Goal: Task Accomplishment & Management: Use online tool/utility

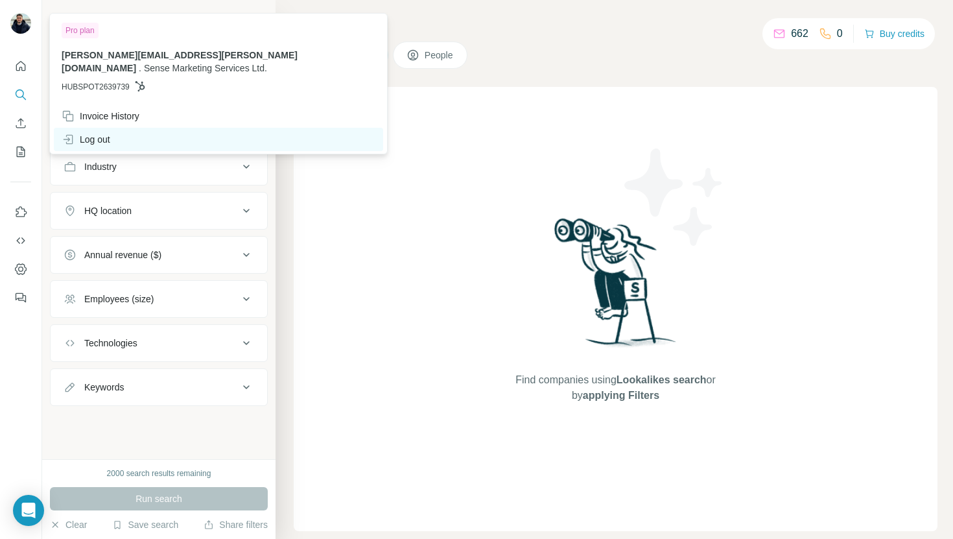
click at [161, 128] on div "Log out" at bounding box center [218, 139] width 329 height 23
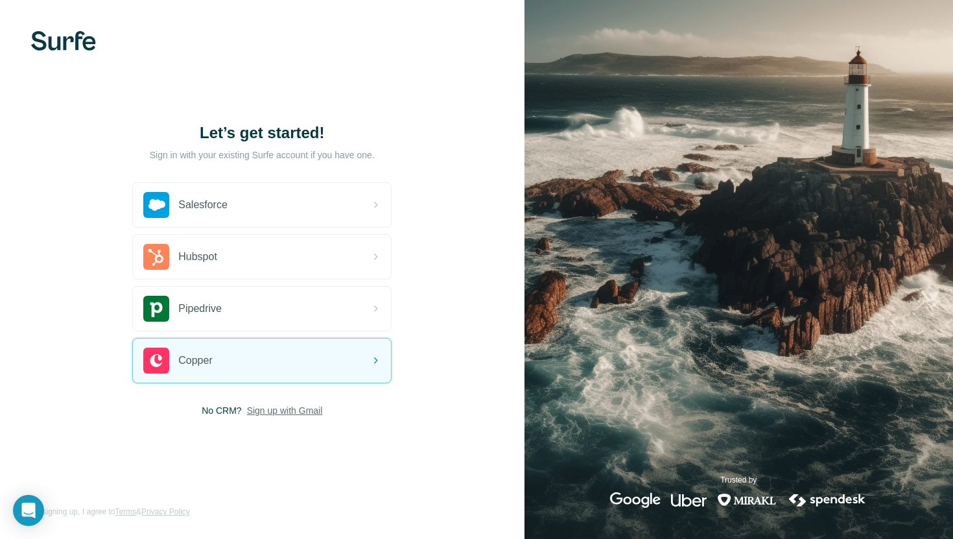
click at [294, 411] on span "Sign up with Gmail" at bounding box center [285, 410] width 76 height 13
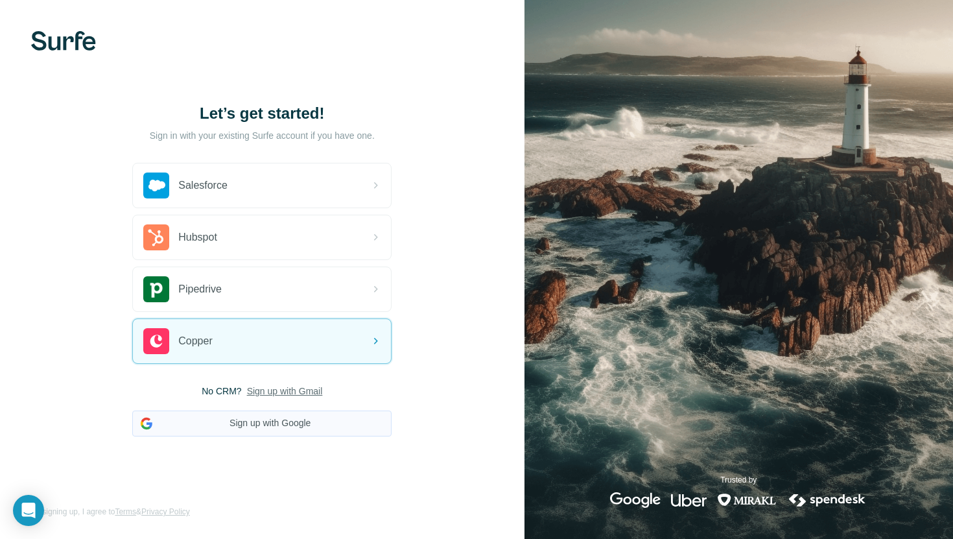
click at [294, 412] on button "Sign up with Google" at bounding box center [261, 423] width 259 height 26
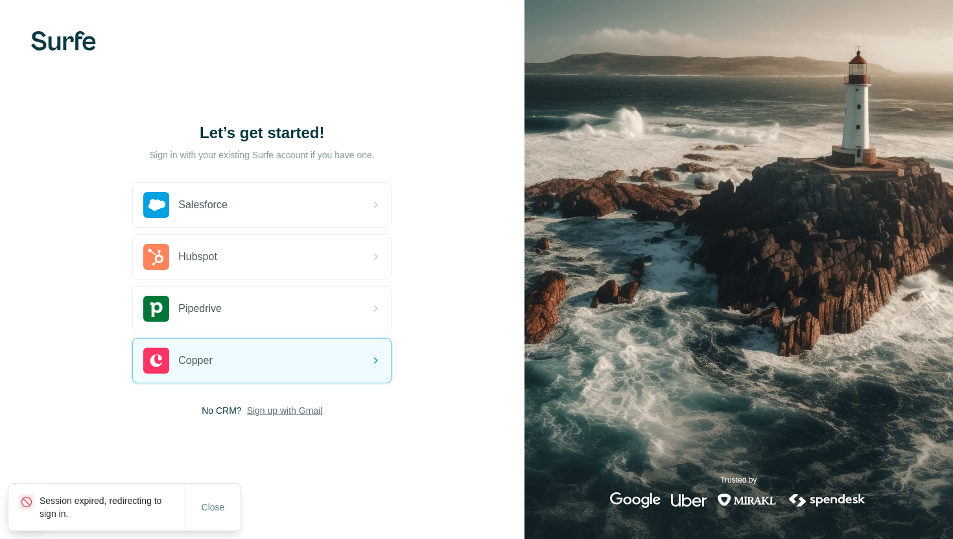
click at [289, 413] on span "Sign up with Gmail" at bounding box center [285, 410] width 76 height 13
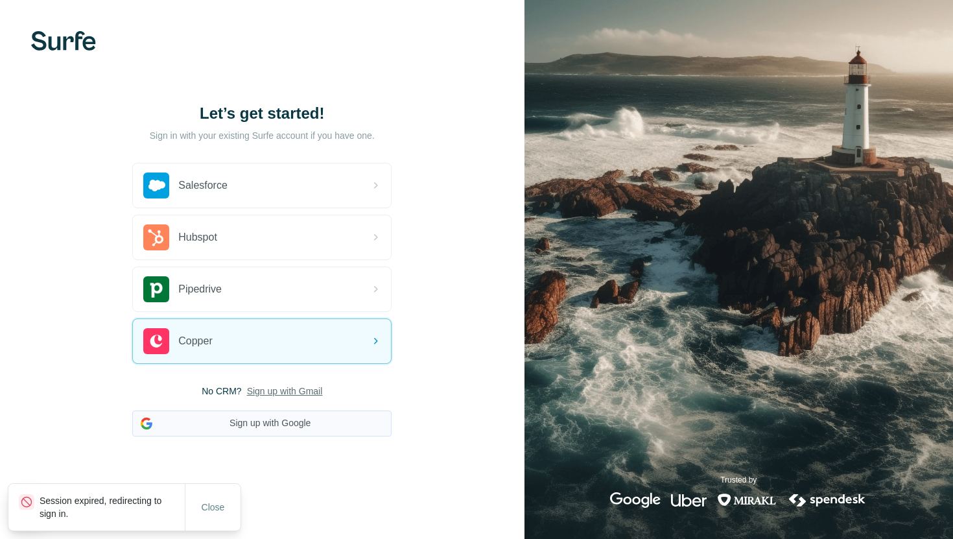
click at [293, 424] on button "Sign up with Google" at bounding box center [261, 423] width 259 height 26
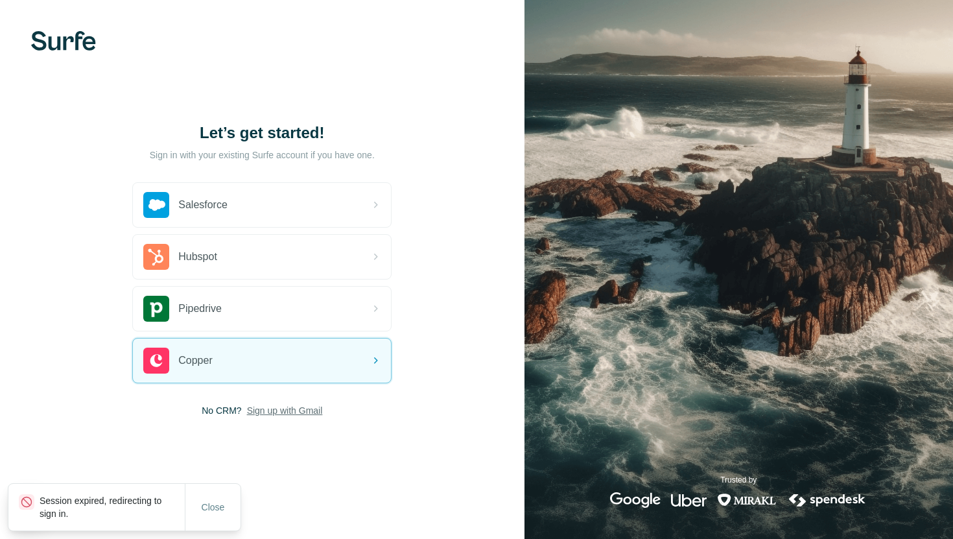
click at [269, 413] on span "Sign up with Gmail" at bounding box center [285, 410] width 76 height 13
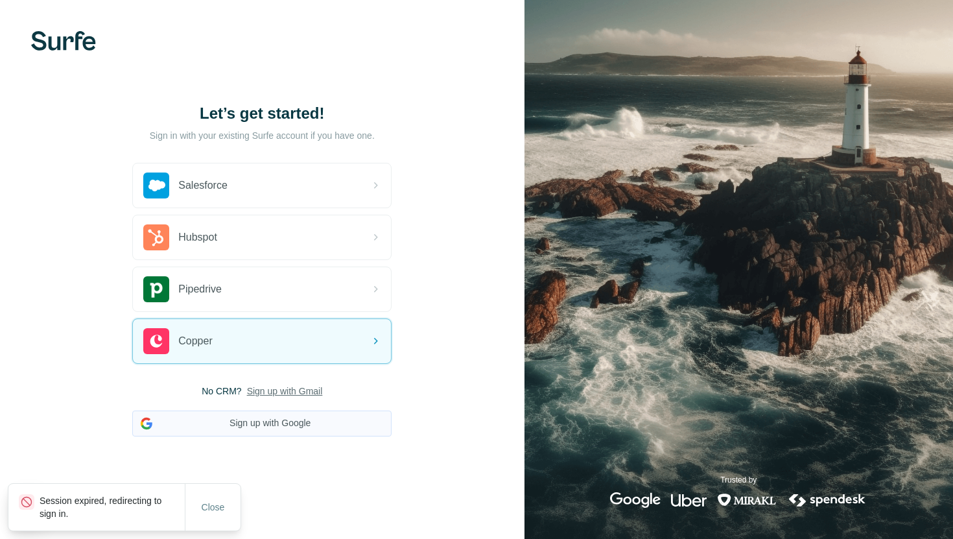
click at [269, 424] on button "Sign up with Google" at bounding box center [261, 423] width 259 height 26
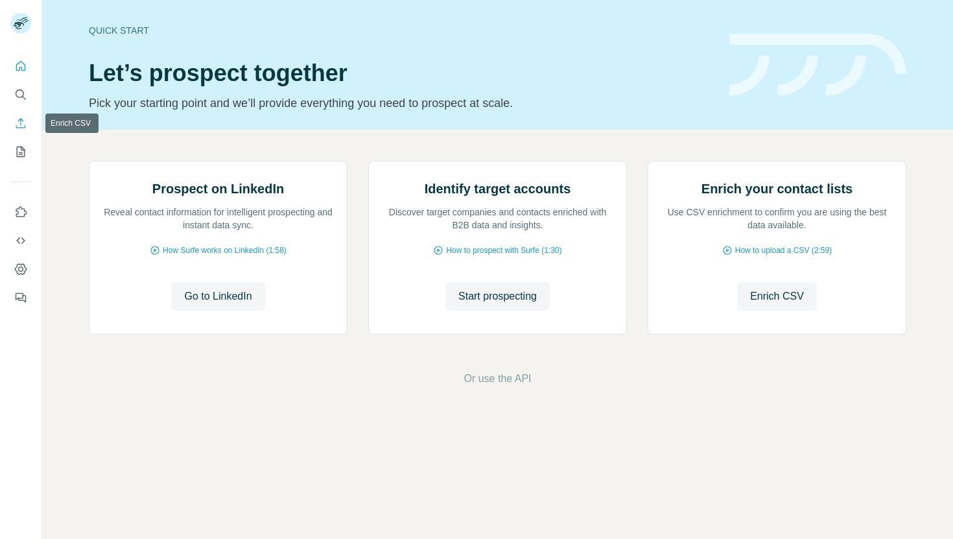
click at [17, 126] on icon "Enrich CSV" at bounding box center [20, 123] width 13 height 13
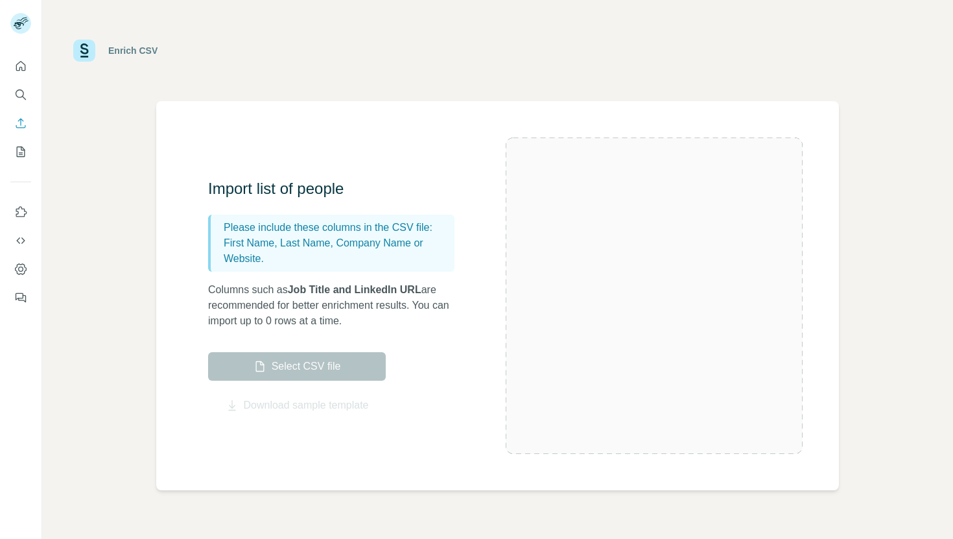
click at [323, 373] on label "Select CSV file" at bounding box center [297, 366] width 178 height 29
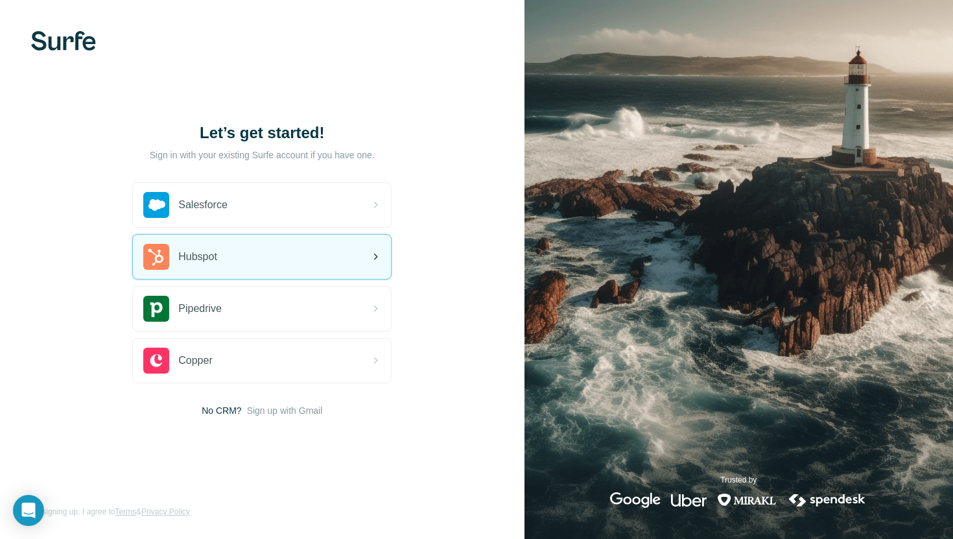
click at [318, 251] on div "Hubspot" at bounding box center [262, 257] width 258 height 44
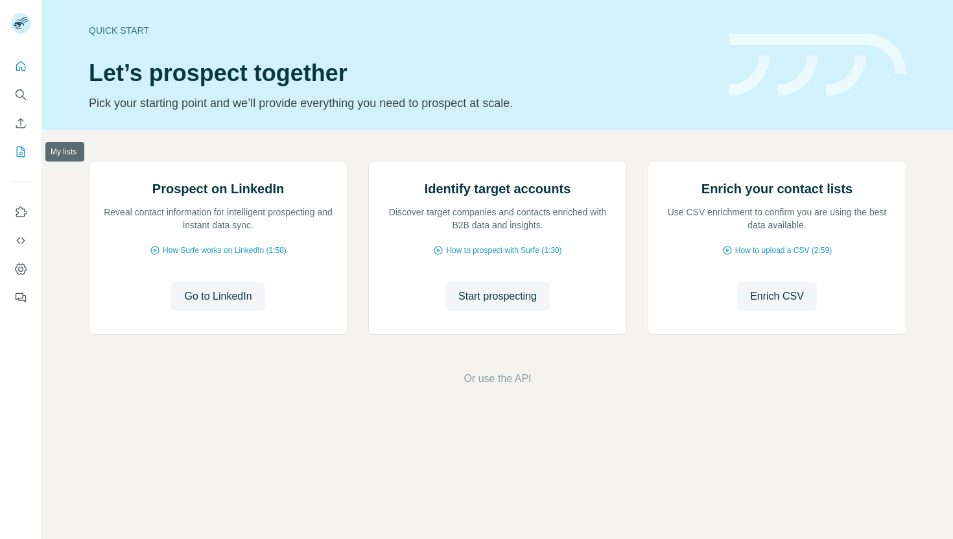
click at [17, 152] on icon "My lists" at bounding box center [20, 151] width 13 height 13
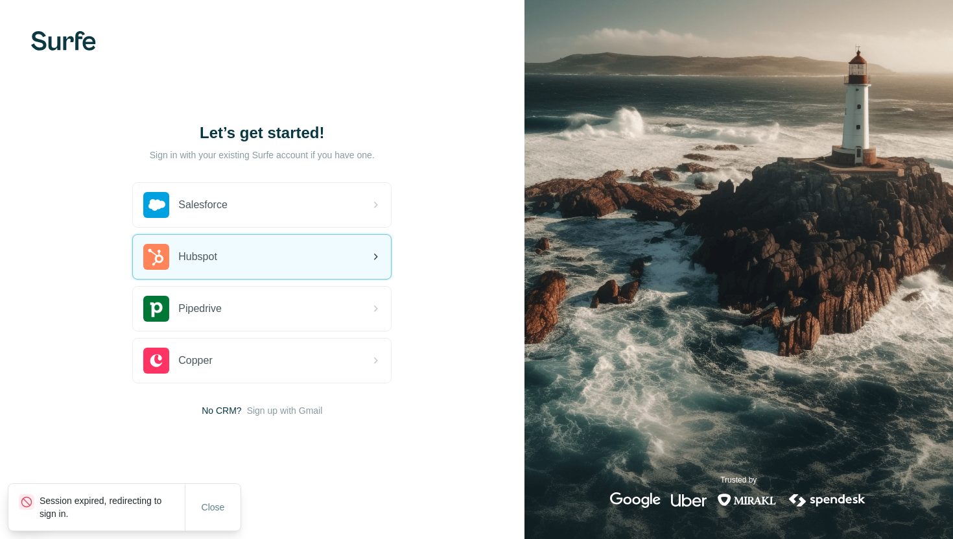
click at [225, 255] on div "Hubspot" at bounding box center [262, 257] width 258 height 44
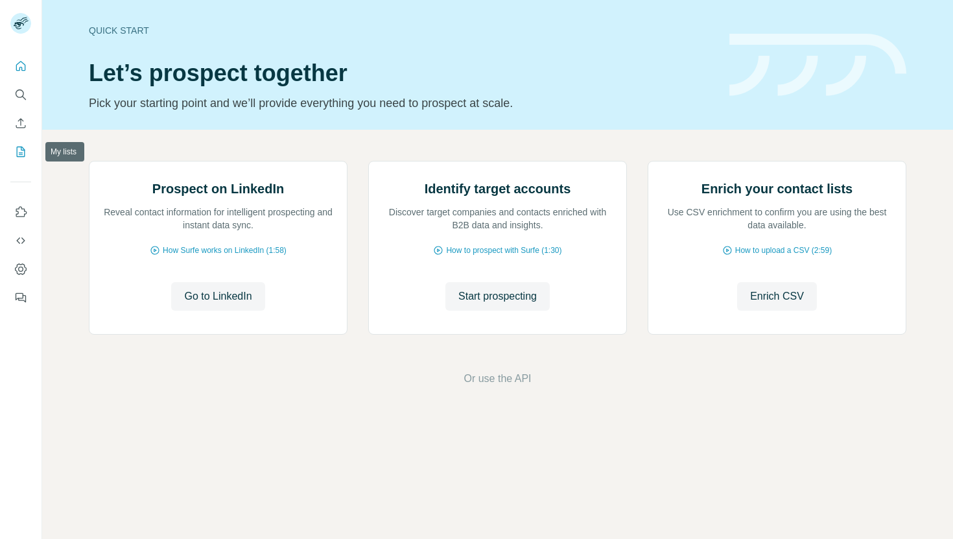
click at [19, 152] on icon "My lists" at bounding box center [22, 150] width 6 height 8
